Goal: Find specific page/section: Find specific page/section

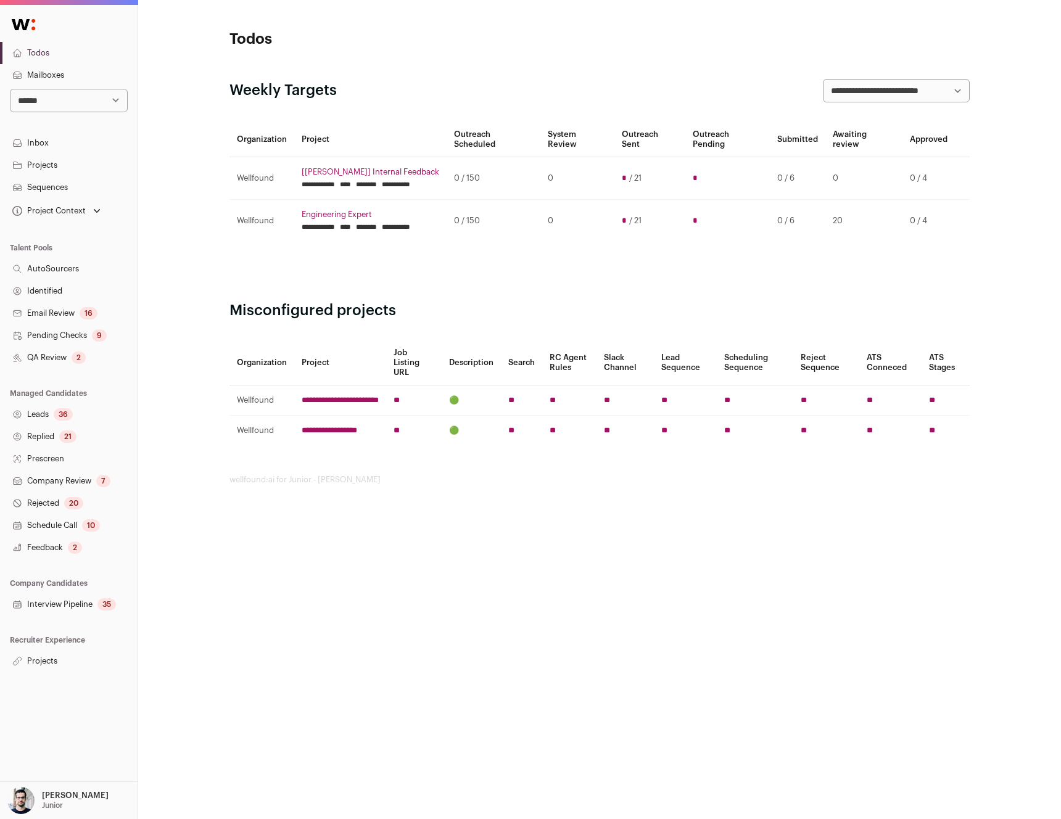
click at [81, 94] on select "**********" at bounding box center [69, 100] width 118 height 23
click at [59, 164] on link "Projects" at bounding box center [69, 165] width 138 height 22
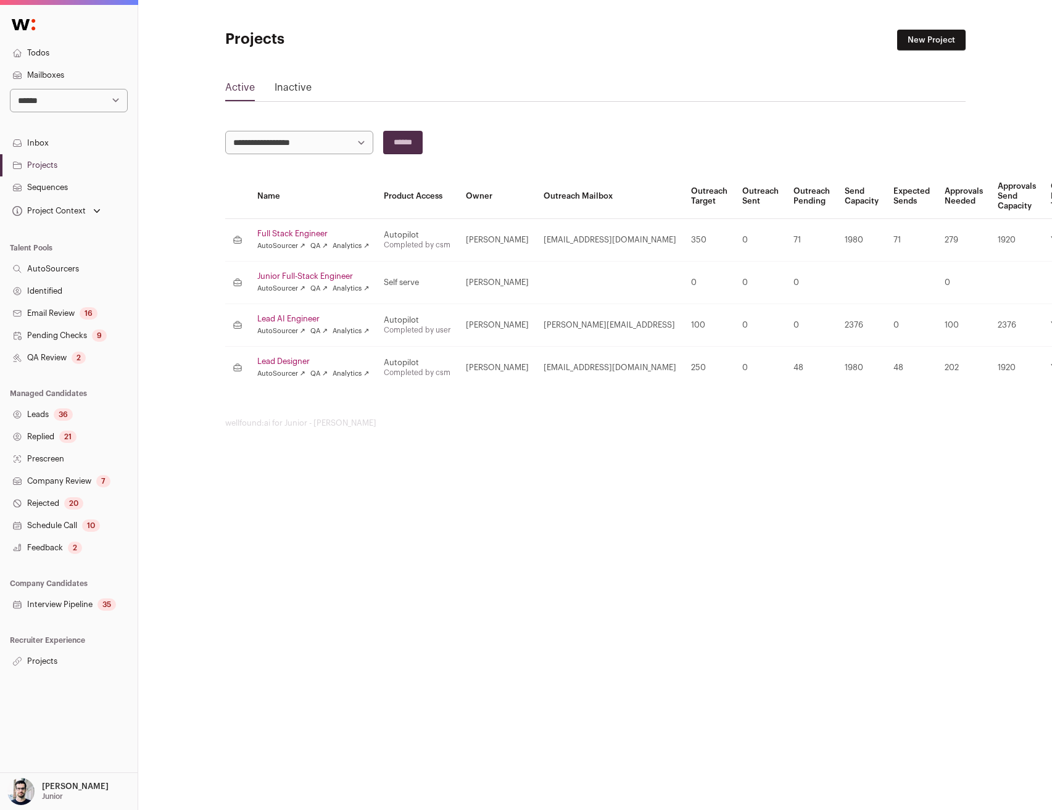
click at [284, 89] on link "Inactive" at bounding box center [293, 90] width 37 height 20
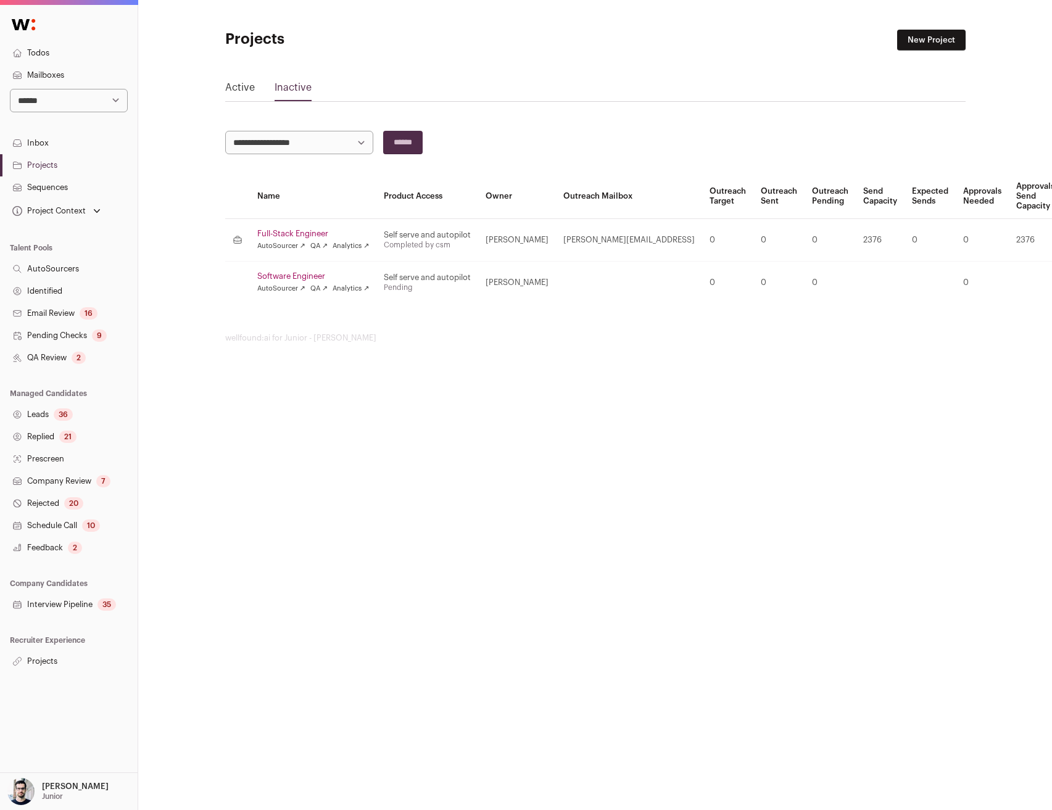
click at [239, 87] on link "Active" at bounding box center [240, 90] width 30 height 20
